Goal: Check status: Check status

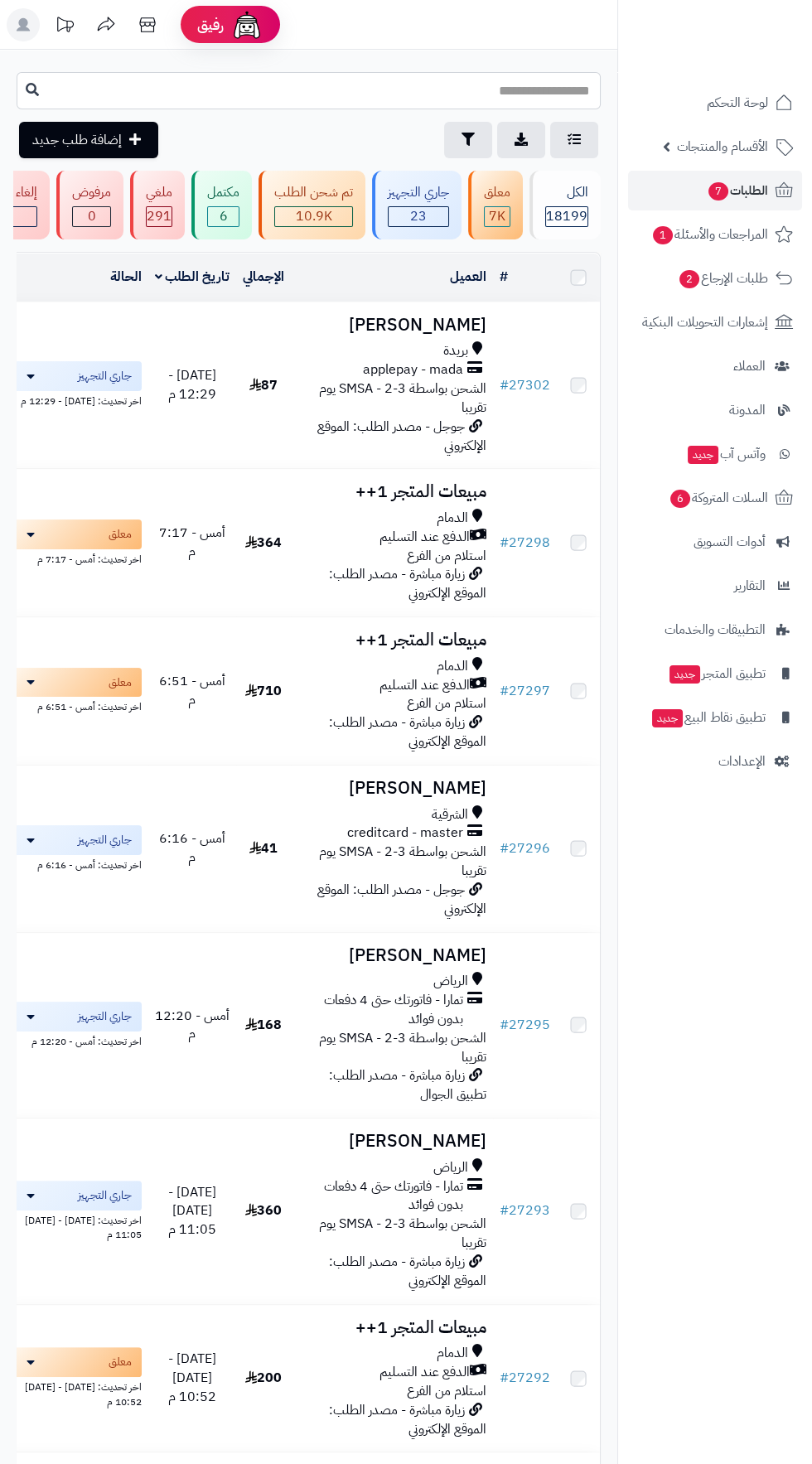
click at [396, 88] on input "text" at bounding box center [308, 90] width 584 height 37
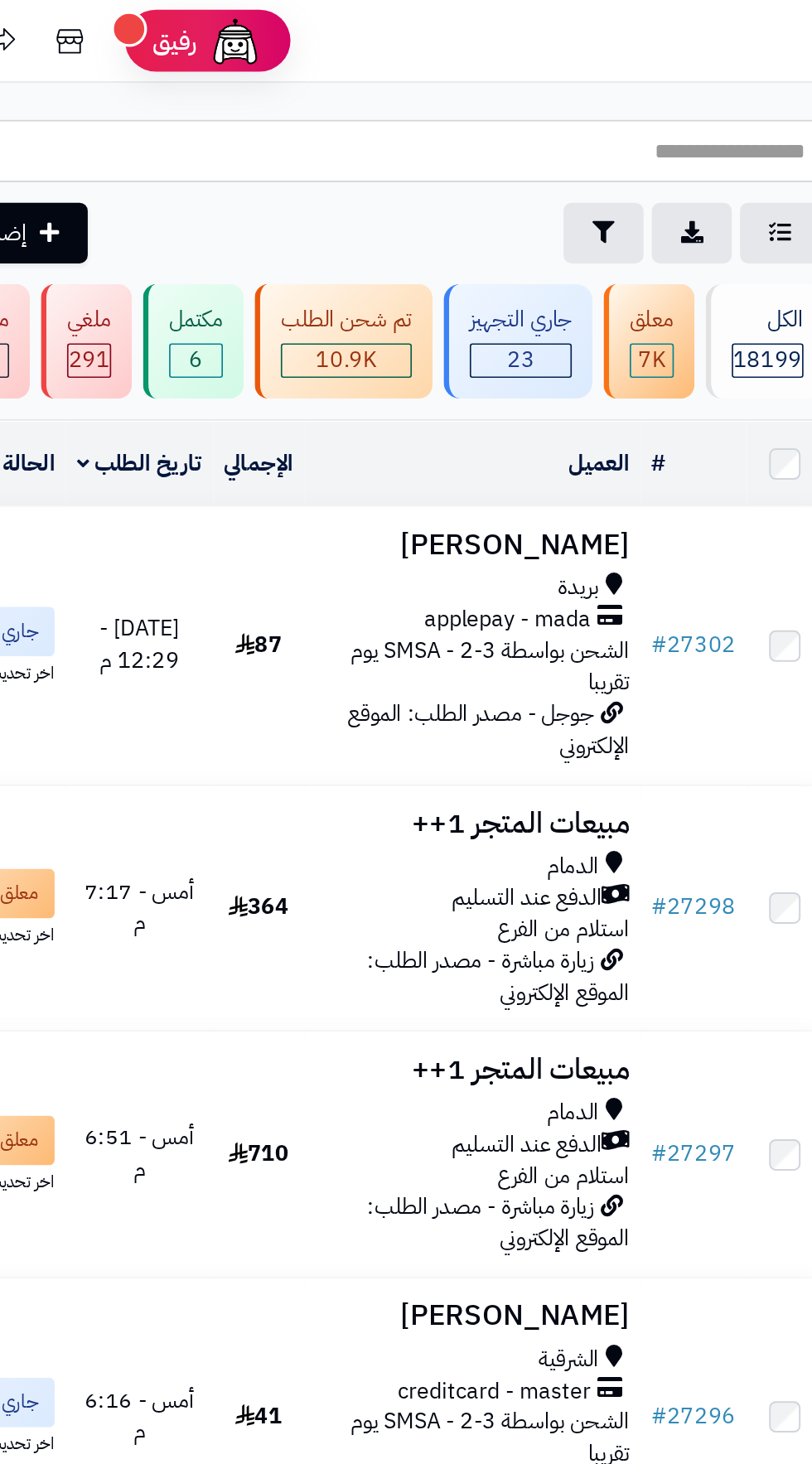
click at [318, 96] on input "text" at bounding box center [308, 90] width 584 height 37
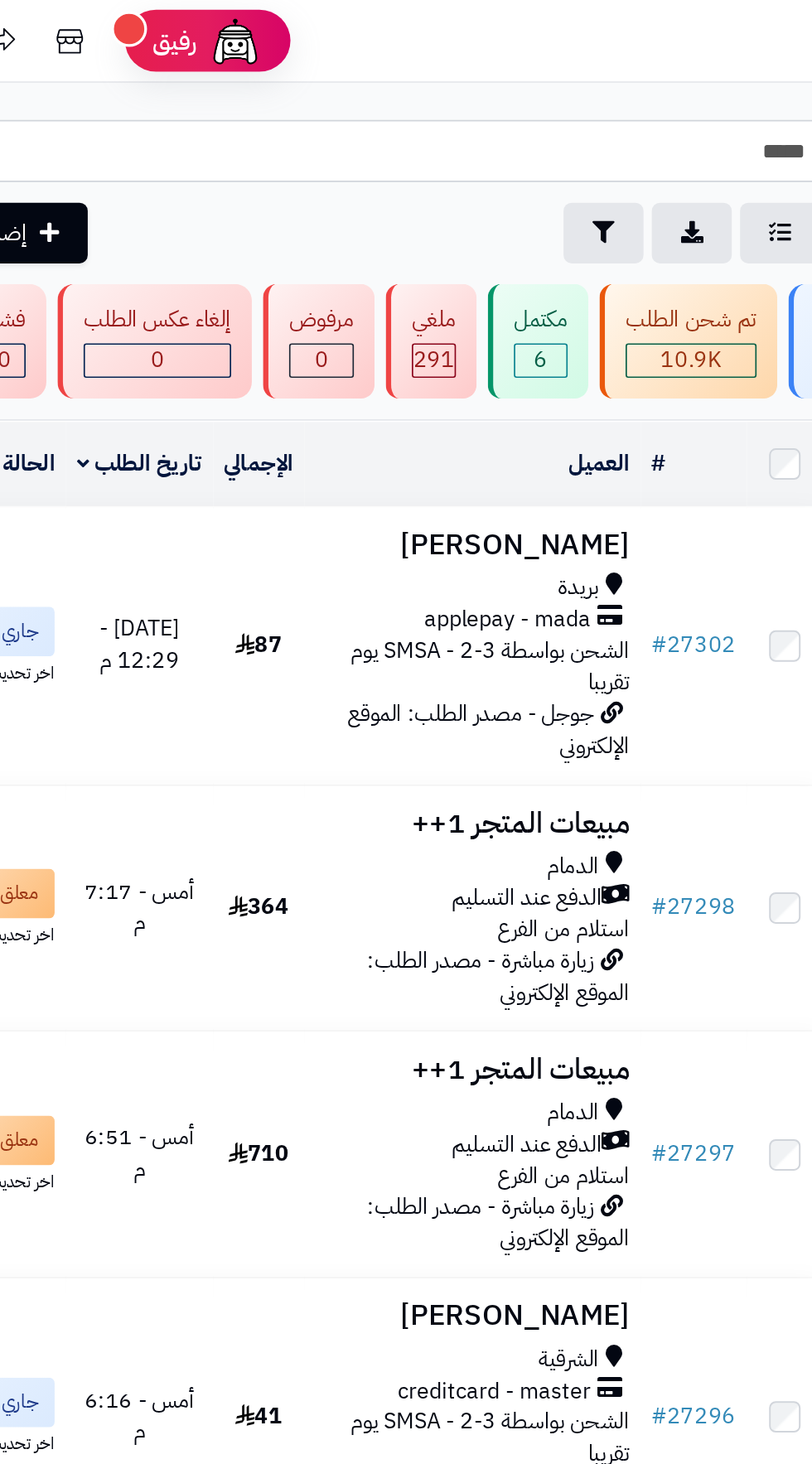
scroll to position [0, -207]
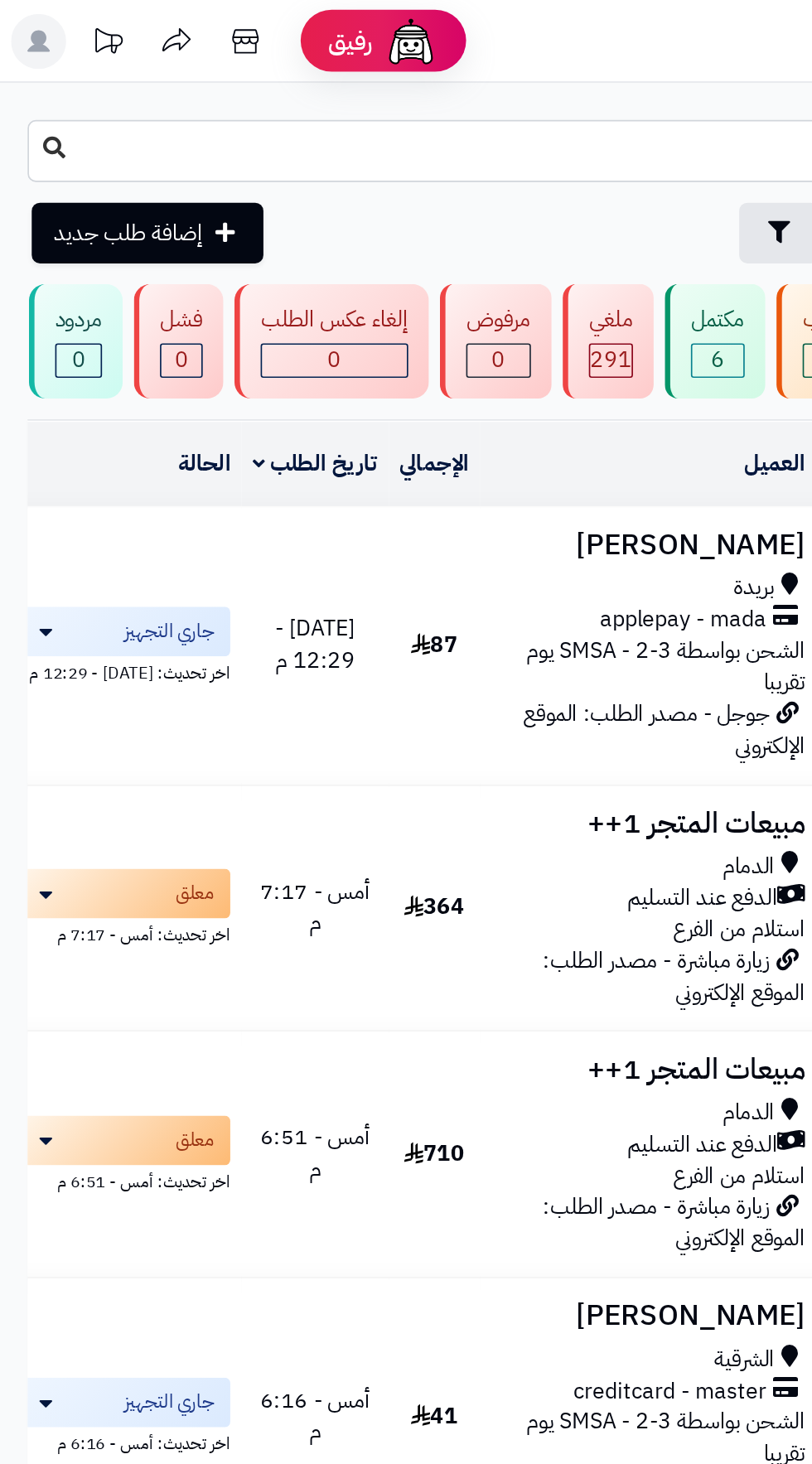
type input "*****"
click at [38, 87] on icon at bounding box center [32, 88] width 13 height 13
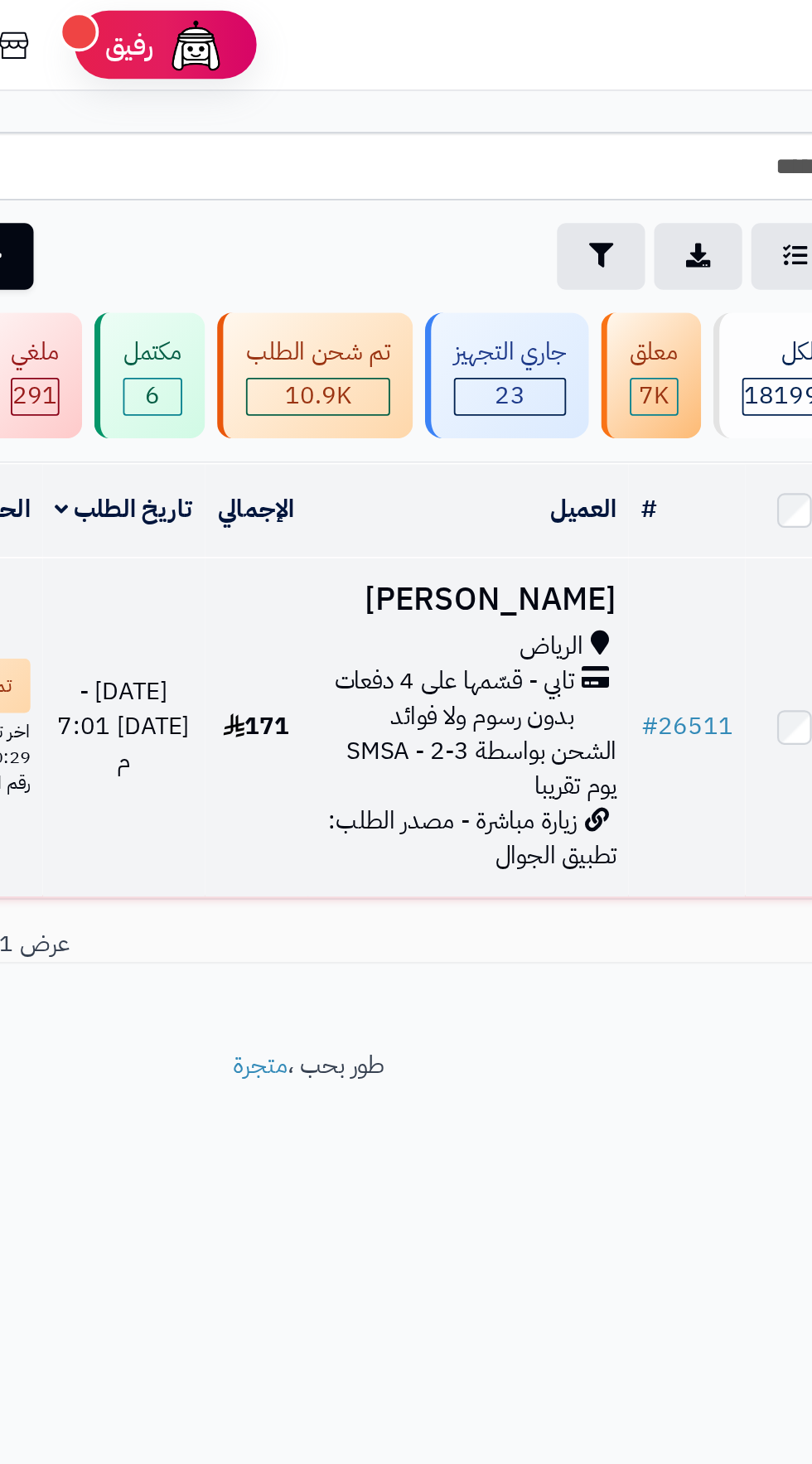
click at [427, 319] on h3 "[PERSON_NAME]" at bounding box center [396, 327] width 162 height 19
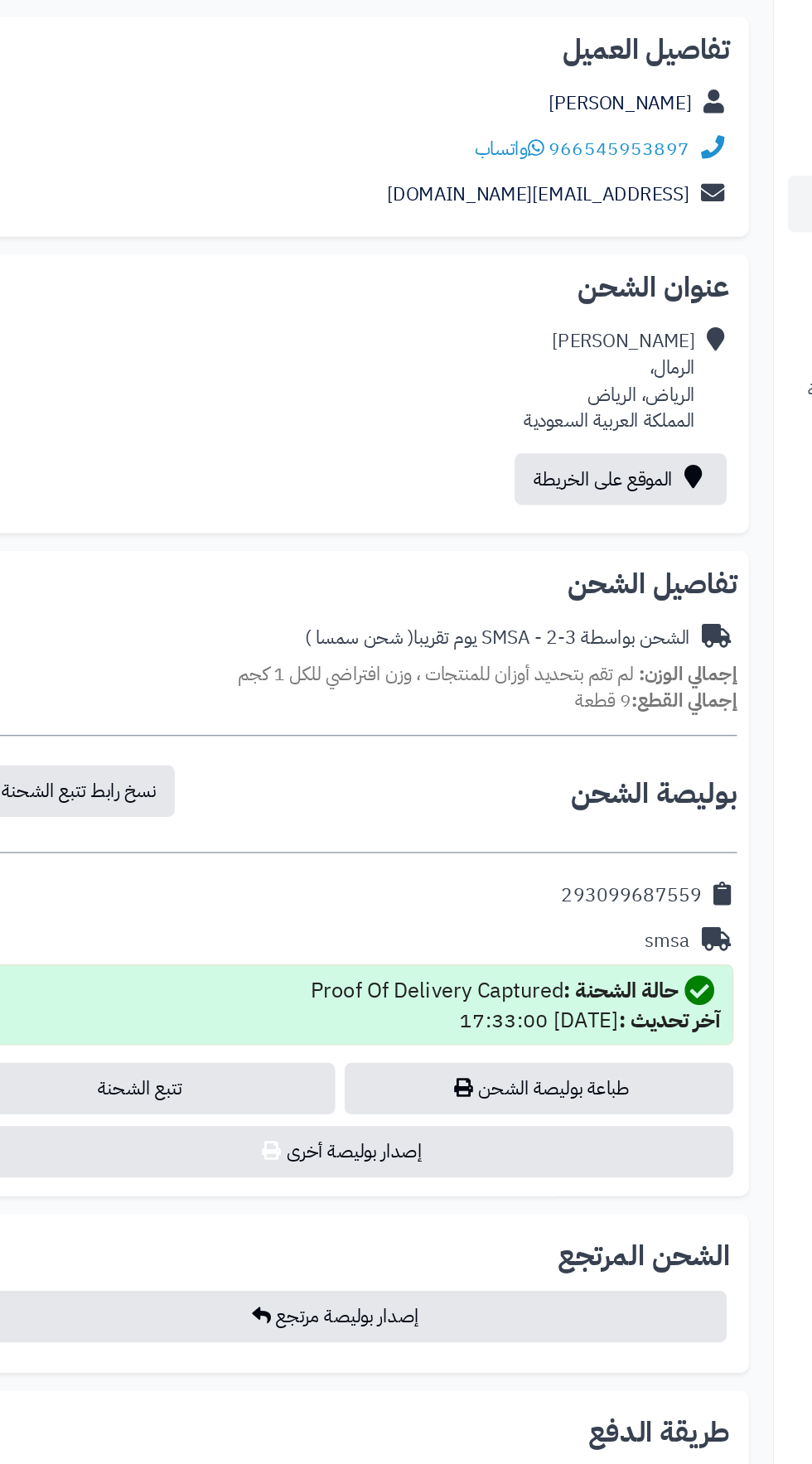
scroll to position [2862, 0]
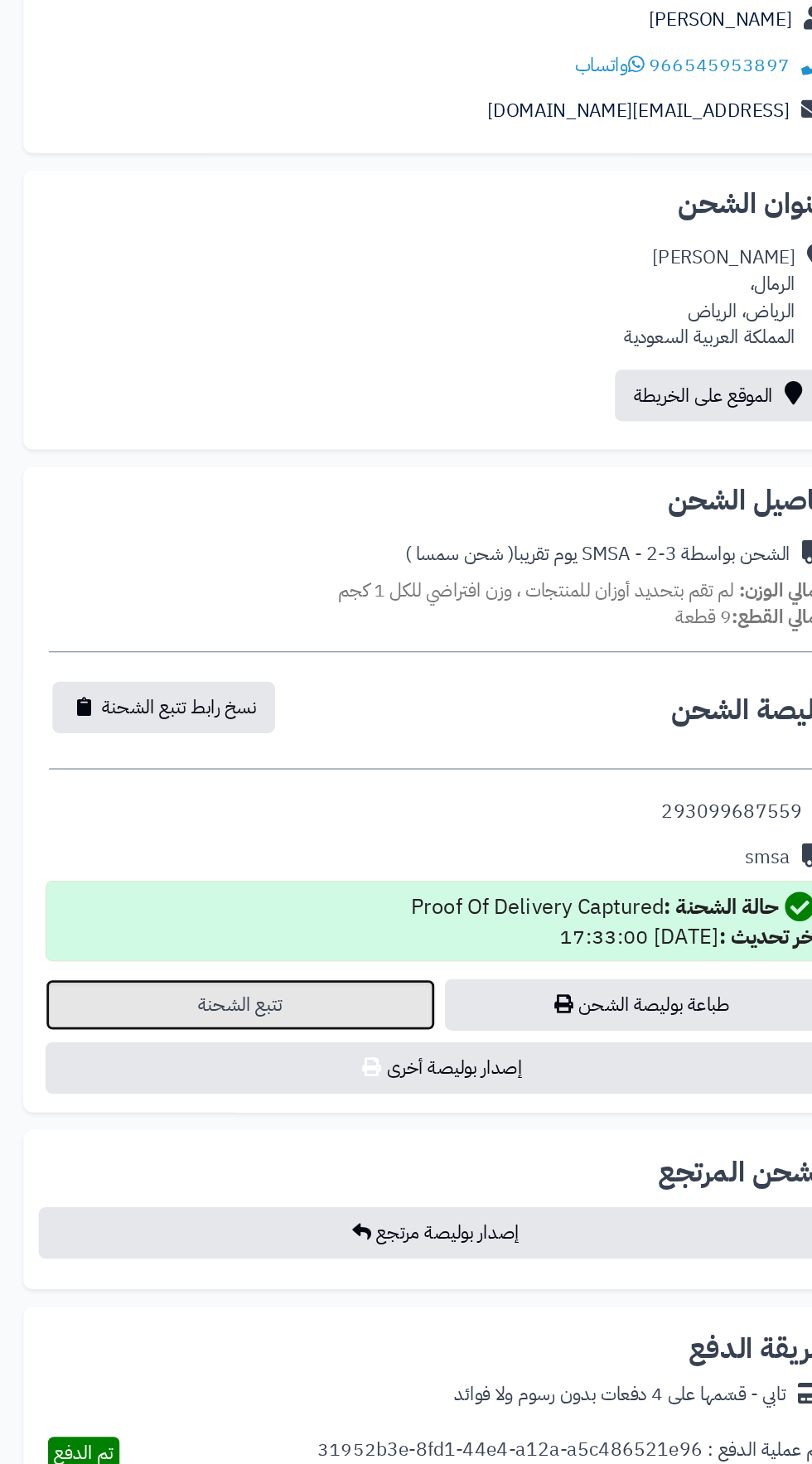
click at [157, 822] on link "تتبع الشحنة" at bounding box center [170, 816] width 276 height 37
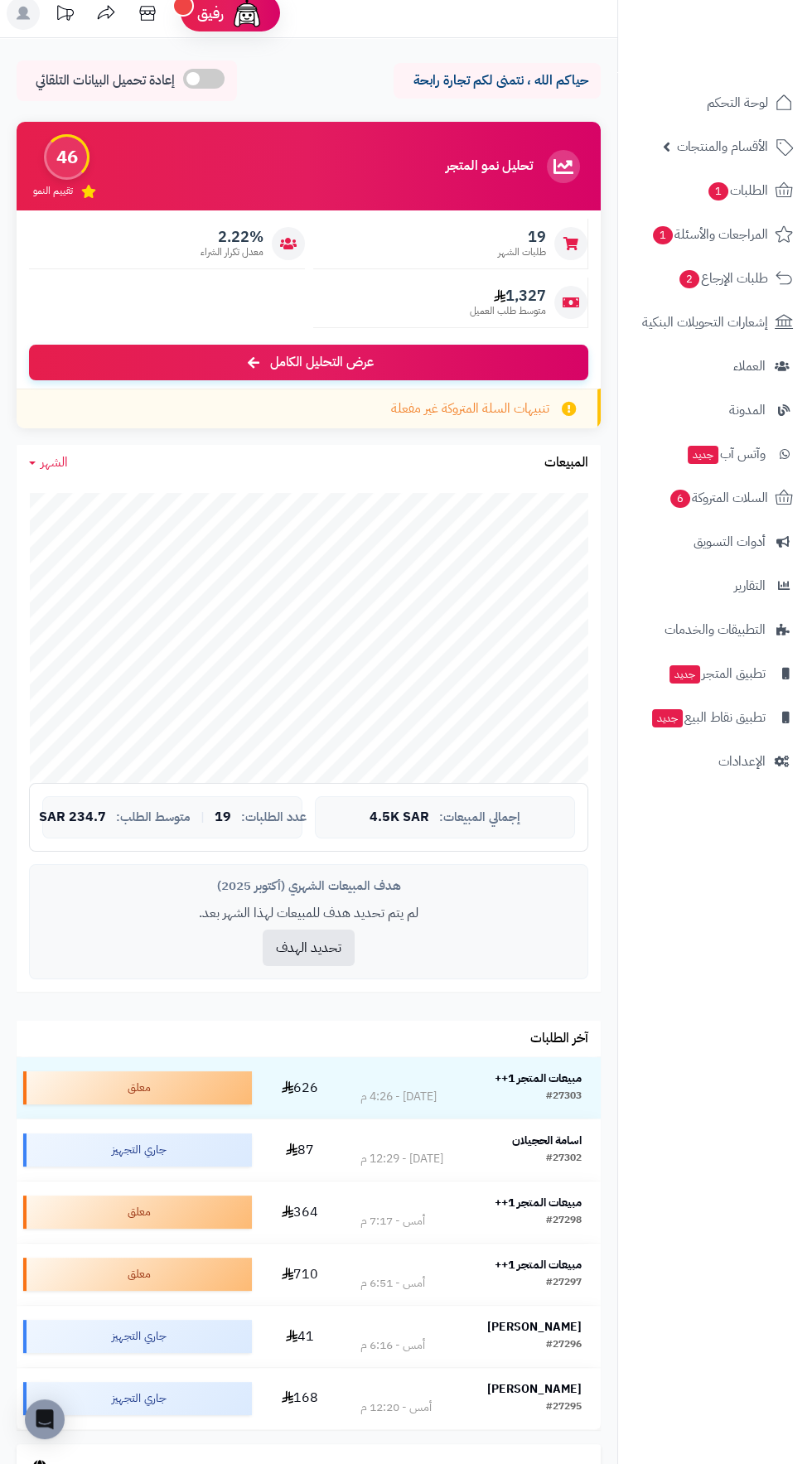
scroll to position [2, 0]
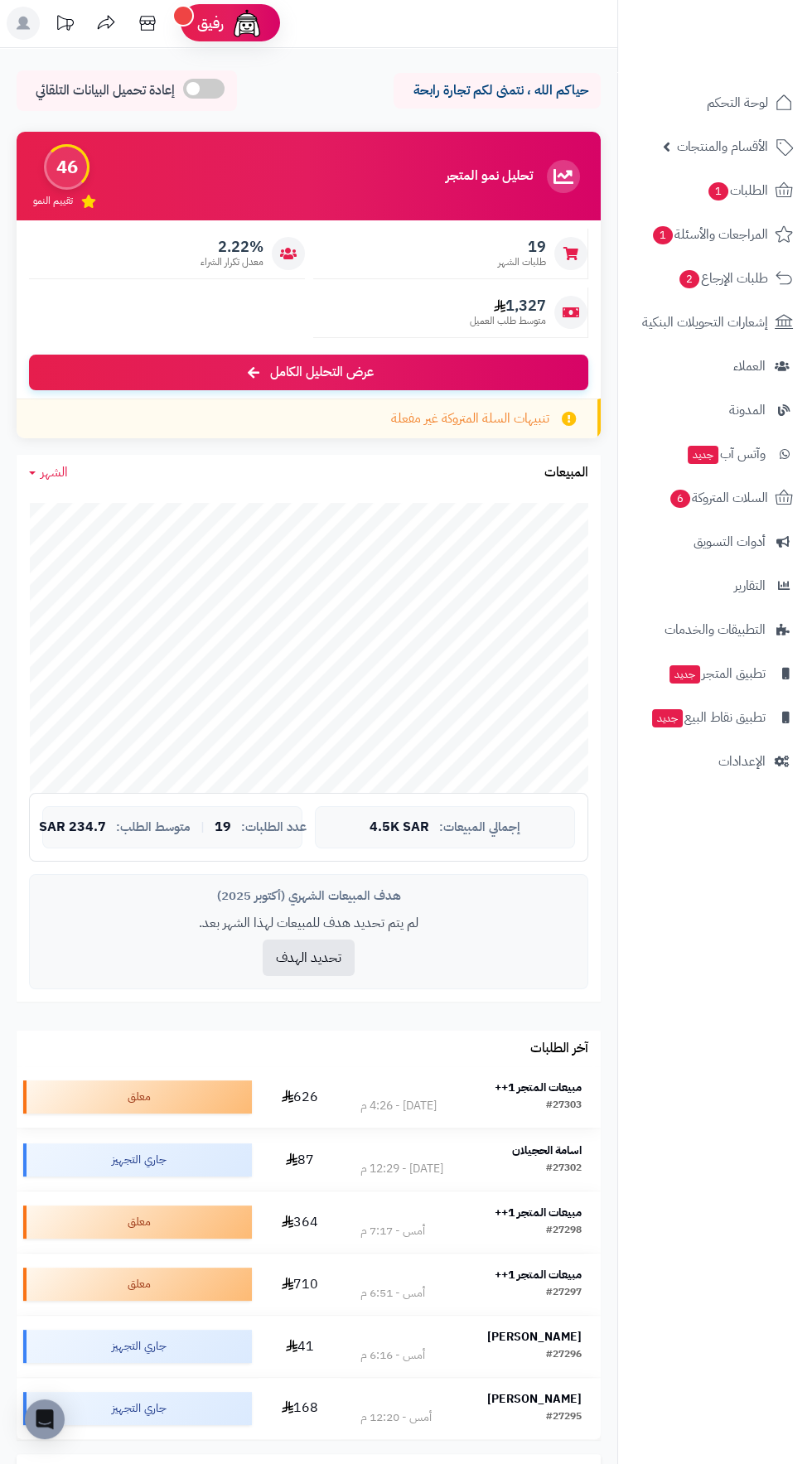
click at [520, 1075] on td "مبيعات المتجر 1++ #27303 اليوم - 4:26 م" at bounding box center [470, 1097] width 260 height 61
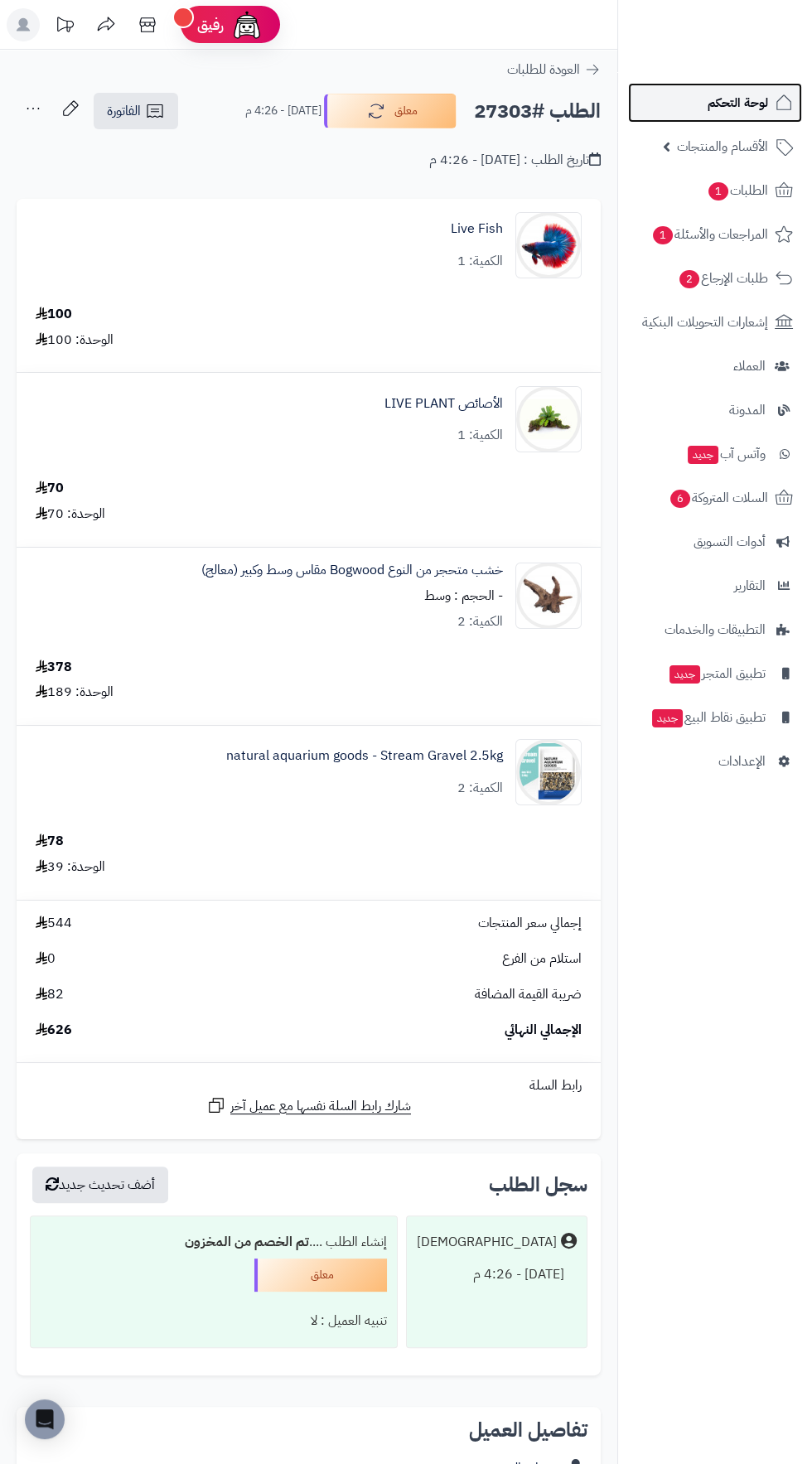
click at [732, 96] on span "لوحة التحكم" at bounding box center [737, 103] width 60 height 23
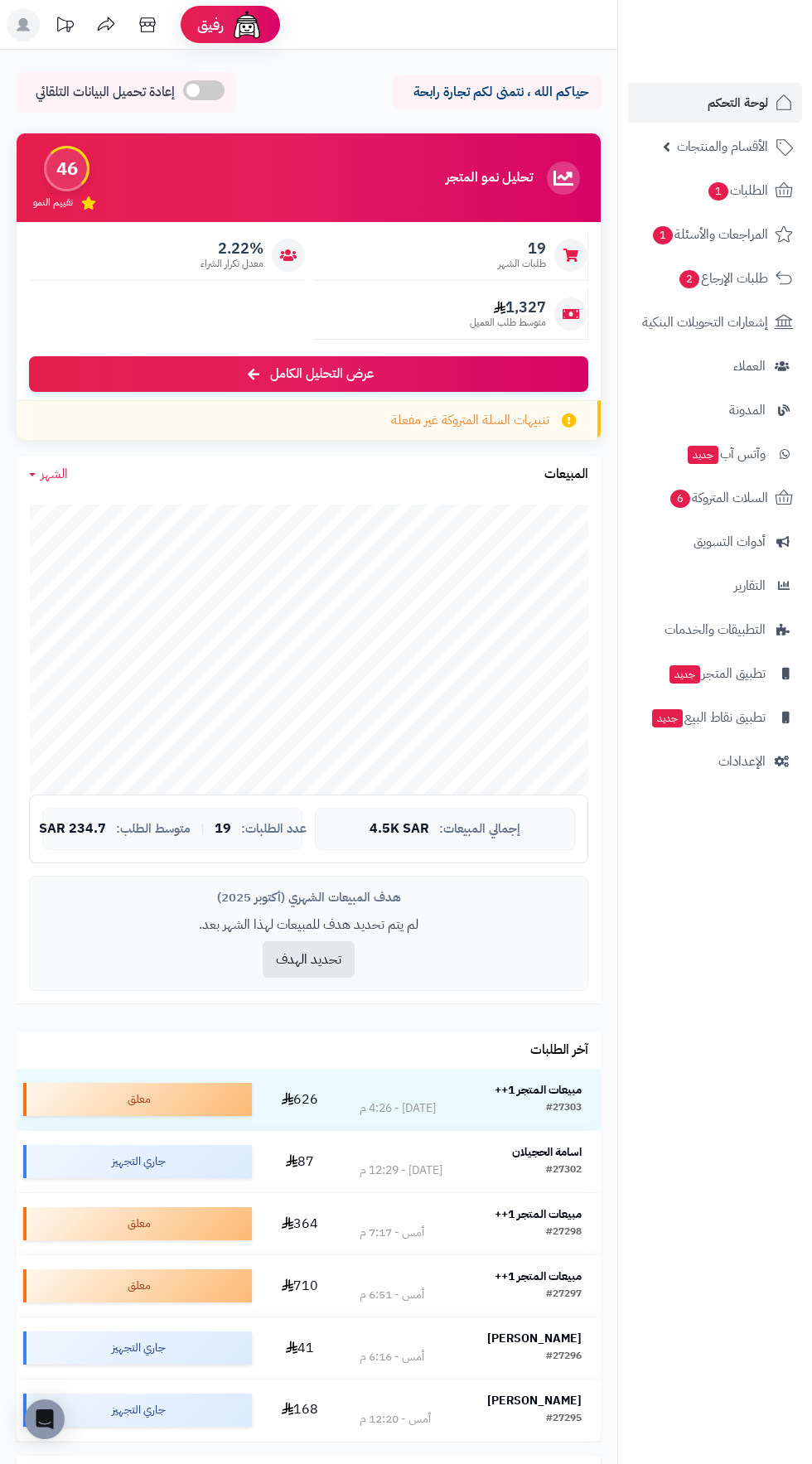
scroll to position [2, 0]
